Goal: Information Seeking & Learning: Learn about a topic

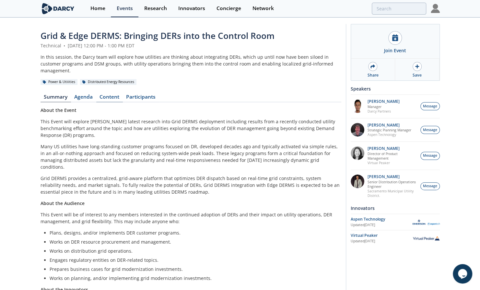
click at [117, 94] on link "Content" at bounding box center [109, 98] width 27 height 8
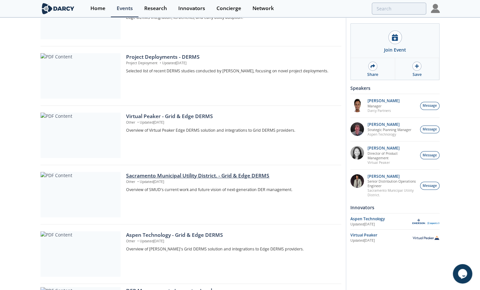
scroll to position [158, 0]
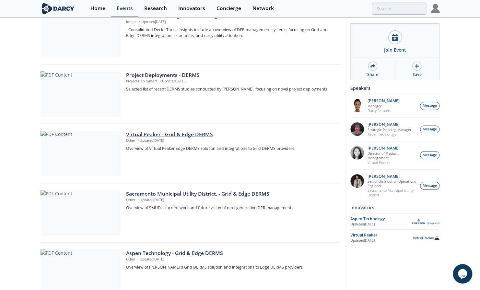
click at [194, 131] on div "Virtual Peaker - Grid & Edge DERMS" at bounding box center [231, 135] width 210 height 8
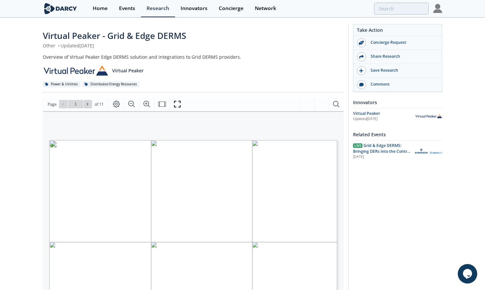
type input "2"
type input "4"
type input "5"
type input "6"
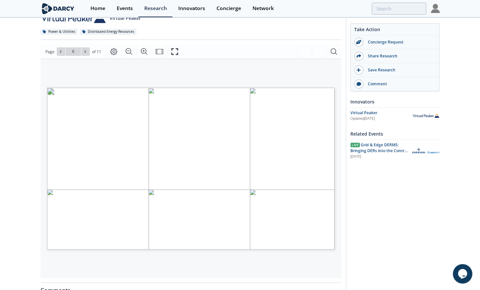
scroll to position [64, 0]
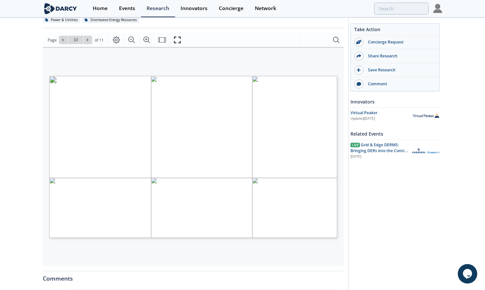
type input "11"
